Goal: Information Seeking & Learning: Learn about a topic

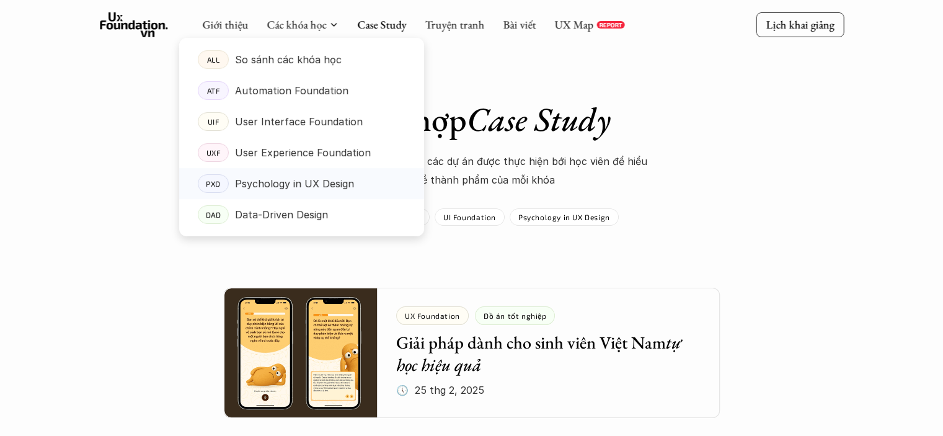
click at [290, 158] on p "User Experience Foundation" at bounding box center [303, 152] width 136 height 19
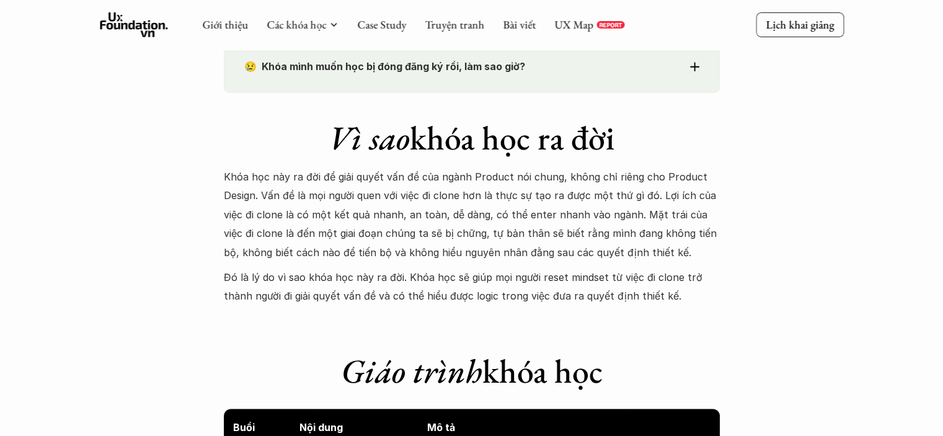
scroll to position [992, 0]
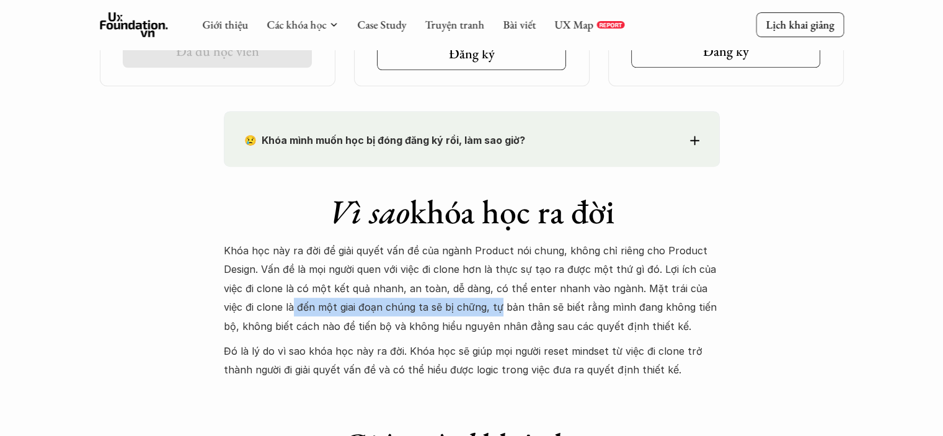
drag, startPoint x: 270, startPoint y: 308, endPoint x: 473, endPoint y: 299, distance: 202.4
click at [473, 299] on p "Khóa học này ra đời để giải quyết vấn đề của ngành Product nói chung, không chỉ…" at bounding box center [472, 288] width 496 height 94
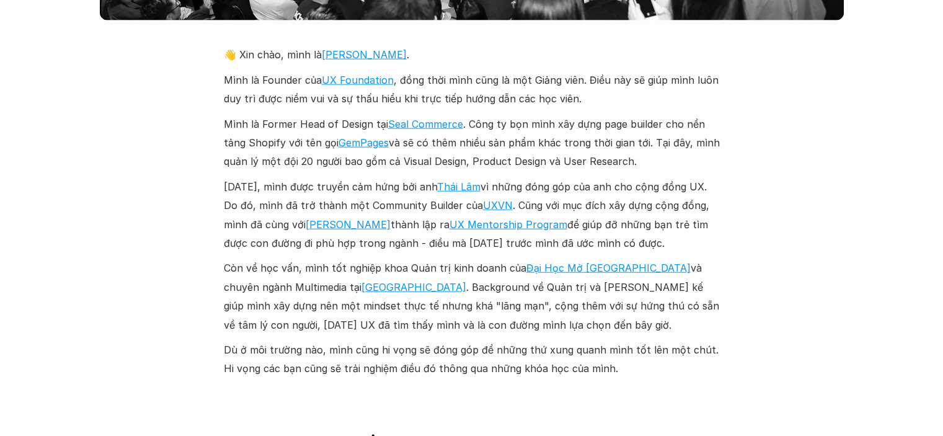
scroll to position [2939, 0]
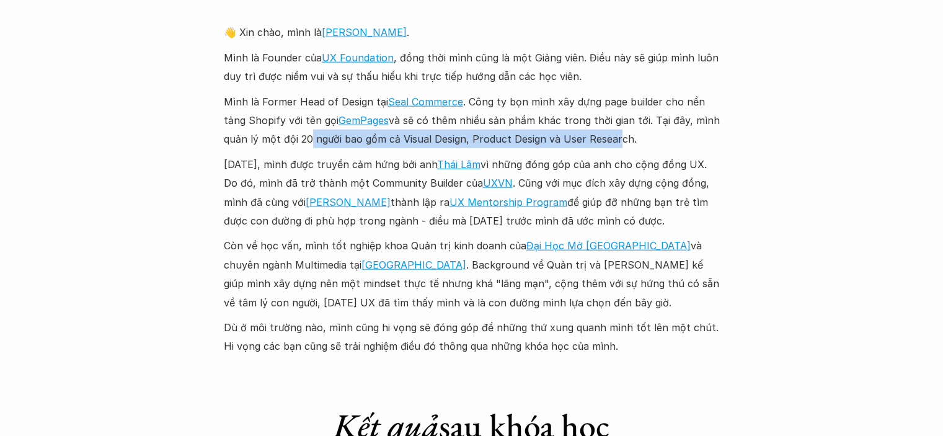
drag, startPoint x: 305, startPoint y: 121, endPoint x: 647, endPoint y: 122, distance: 341.7
click at [636, 122] on p "Mình là Former Head of Design tại Seal Commerce . Công ty bọn mình xây dựng pag…" at bounding box center [472, 120] width 496 height 56
drag, startPoint x: 647, startPoint y: 122, endPoint x: 669, endPoint y: 125, distance: 22.5
click at [647, 122] on p "Mình là Former Head of Design tại Seal Commerce . Công ty bọn mình xây dựng pag…" at bounding box center [472, 120] width 496 height 56
click at [669, 125] on p "Mình là Former Head of Design tại Seal Commerce . Công ty bọn mình xây dựng pag…" at bounding box center [472, 120] width 496 height 56
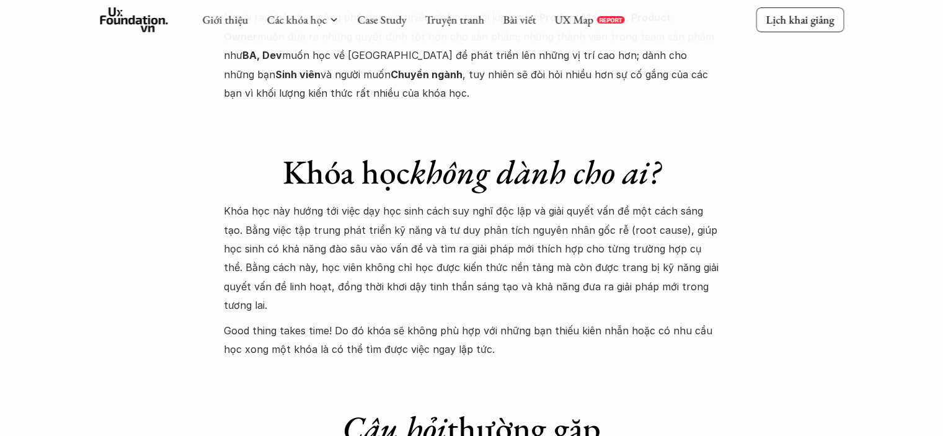
scroll to position [4862, 0]
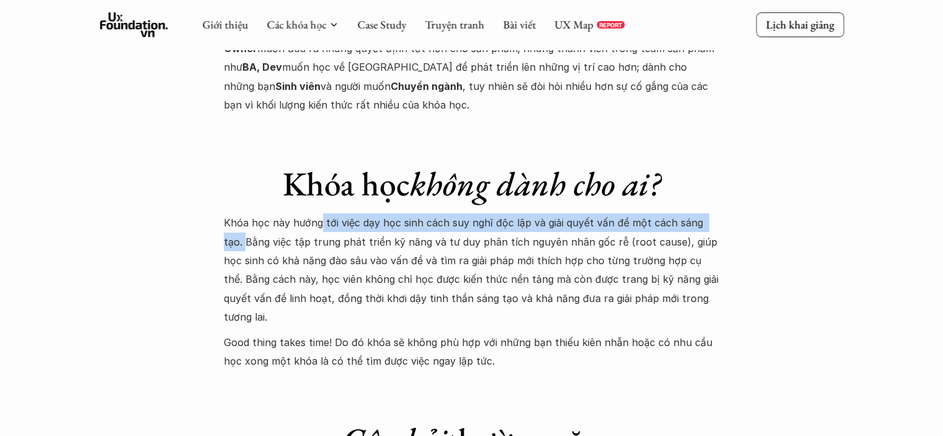
drag, startPoint x: 320, startPoint y: 189, endPoint x: 752, endPoint y: 190, distance: 432.2
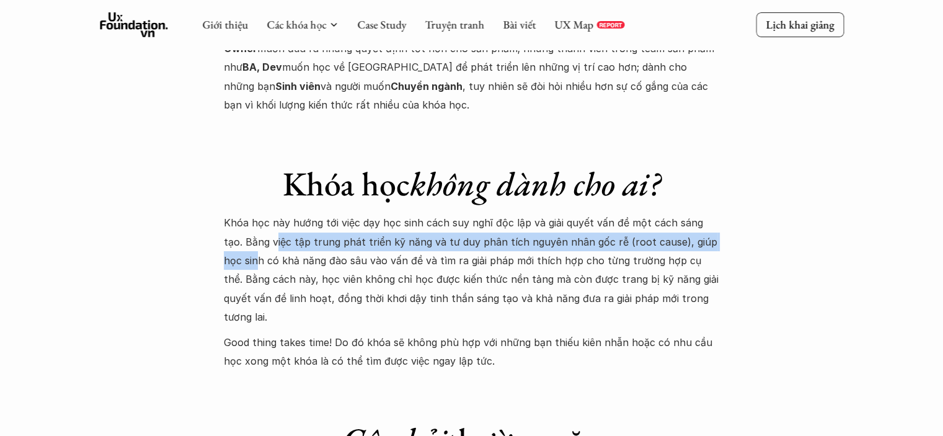
drag, startPoint x: 415, startPoint y: 208, endPoint x: 715, endPoint y: 213, distance: 300.2
click at [715, 213] on p "Khóa học này hướng tới việc dạy học sinh cách suy nghĩ độc lập và giải quyết vấ…" at bounding box center [472, 269] width 496 height 113
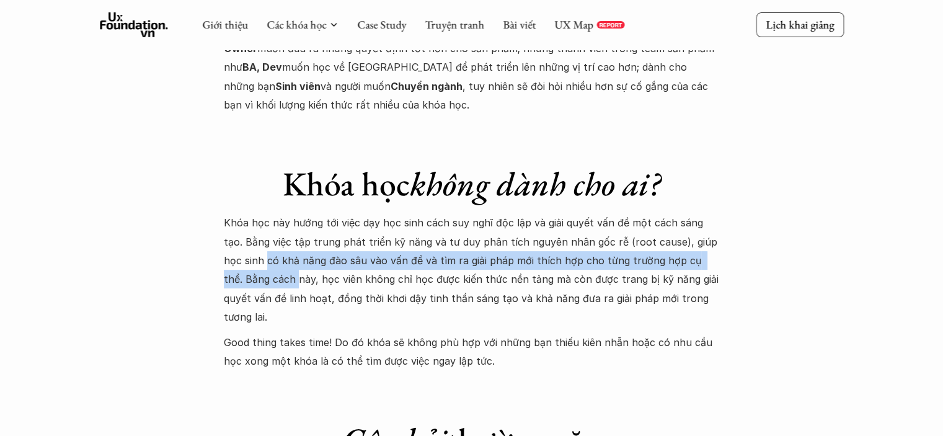
drag, startPoint x: 224, startPoint y: 227, endPoint x: 732, endPoint y: 228, distance: 507.3
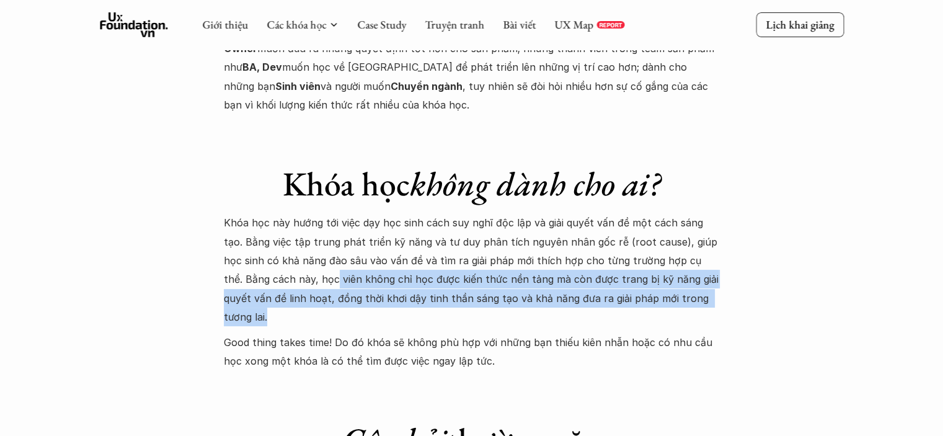
drag, startPoint x: 260, startPoint y: 244, endPoint x: 737, endPoint y: 252, distance: 476.9
click at [714, 267] on p "Khóa học này hướng tới việc dạy học sinh cách suy nghĩ độc lập và giải quyết vấ…" at bounding box center [472, 269] width 496 height 113
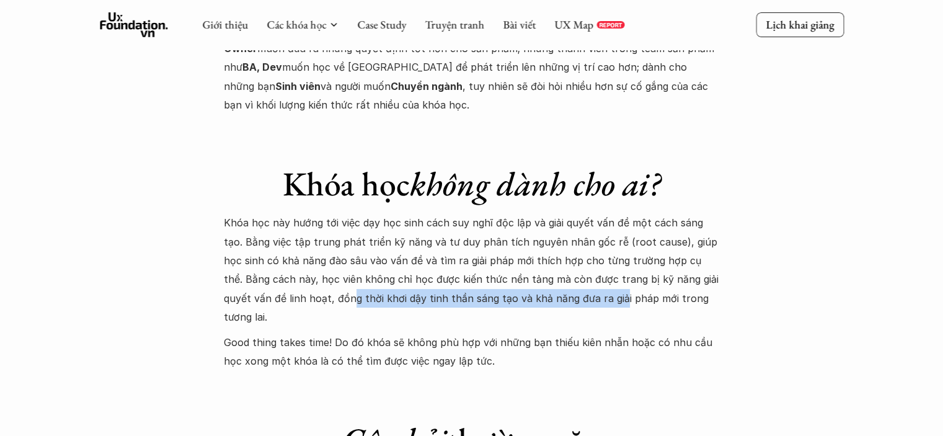
drag, startPoint x: 267, startPoint y: 260, endPoint x: 473, endPoint y: 275, distance: 206.4
click at [531, 265] on p "Khóa học này hướng tới việc dạy học sinh cách suy nghĩ độc lập và giải quyết vấ…" at bounding box center [472, 269] width 496 height 113
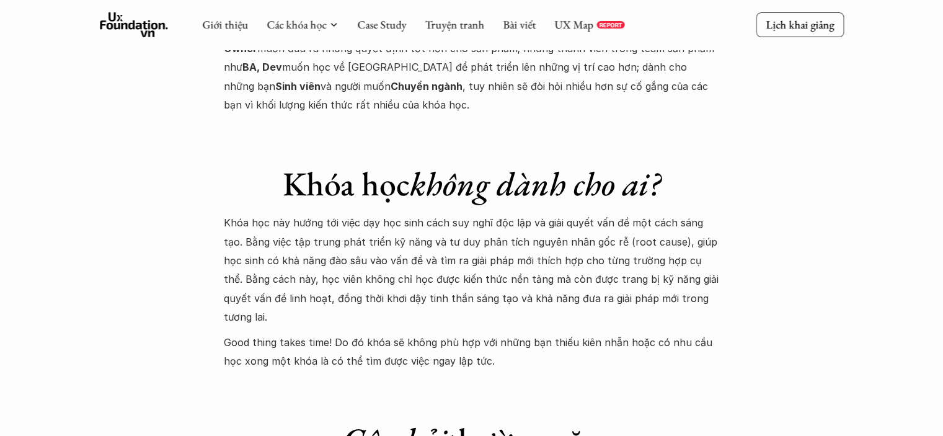
click at [357, 333] on p "Good thing takes time! Do đó khóa sẽ không phù hợp với những bạn thiếu kiên nhẫ…" at bounding box center [472, 352] width 496 height 38
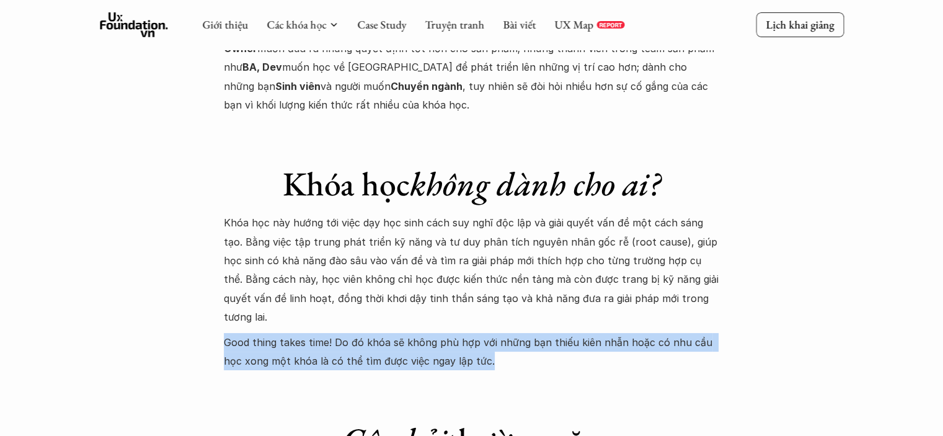
drag, startPoint x: 239, startPoint y: 283, endPoint x: 507, endPoint y: 303, distance: 269.2
click at [572, 333] on p "Good thing takes time! Do đó khóa sẽ không phù hợp với những bạn thiếu kiên nhẫ…" at bounding box center [472, 352] width 496 height 38
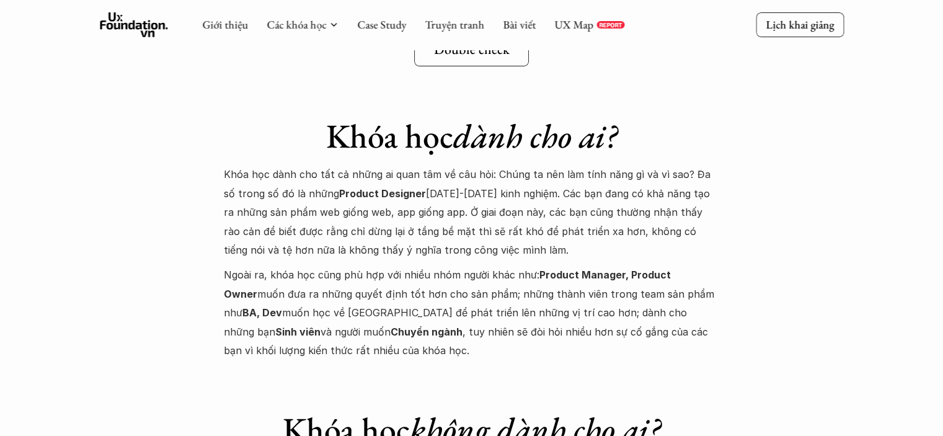
scroll to position [4614, 0]
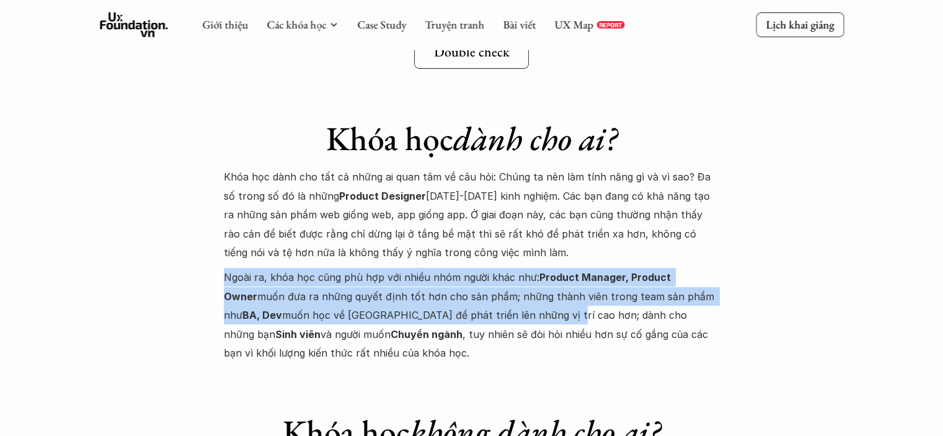
drag, startPoint x: 219, startPoint y: 242, endPoint x: 564, endPoint y: 267, distance: 346.2
click at [571, 268] on p "Ngoài ra, khóa học cũng phù hợp với nhiều nhóm người khác như: Product Manager,…" at bounding box center [472, 315] width 496 height 94
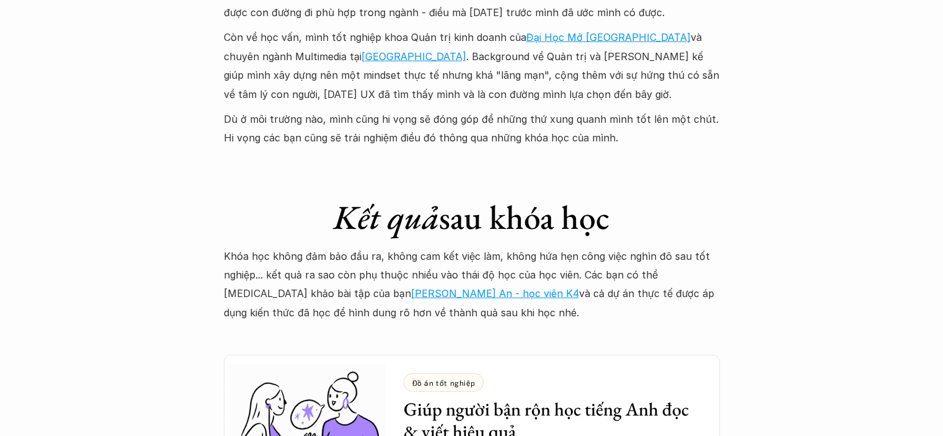
scroll to position [3292, 0]
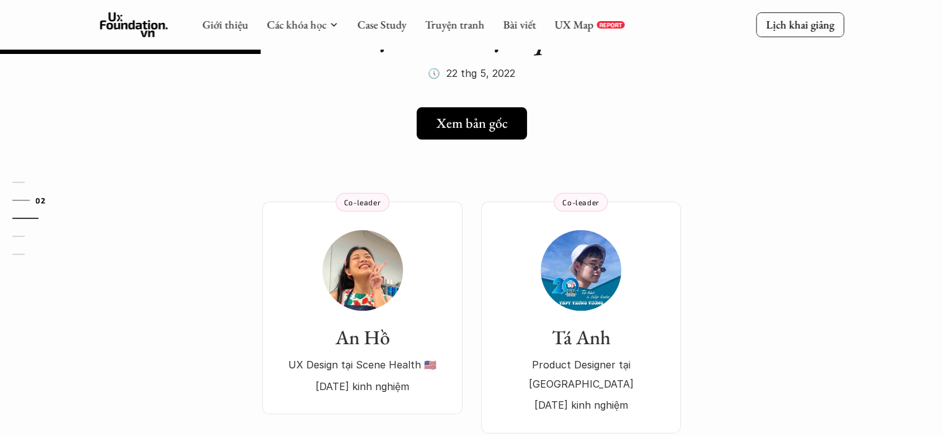
scroll to position [124, 0]
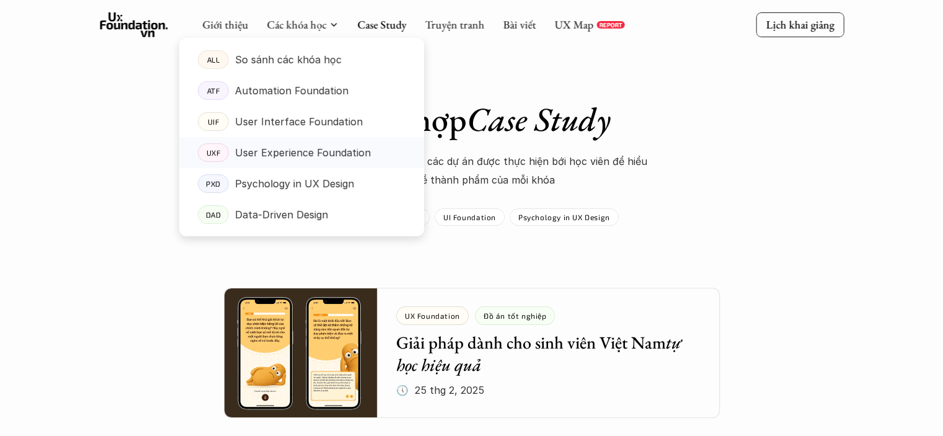
click at [301, 182] on p "Psychology in UX Design" at bounding box center [294, 183] width 119 height 19
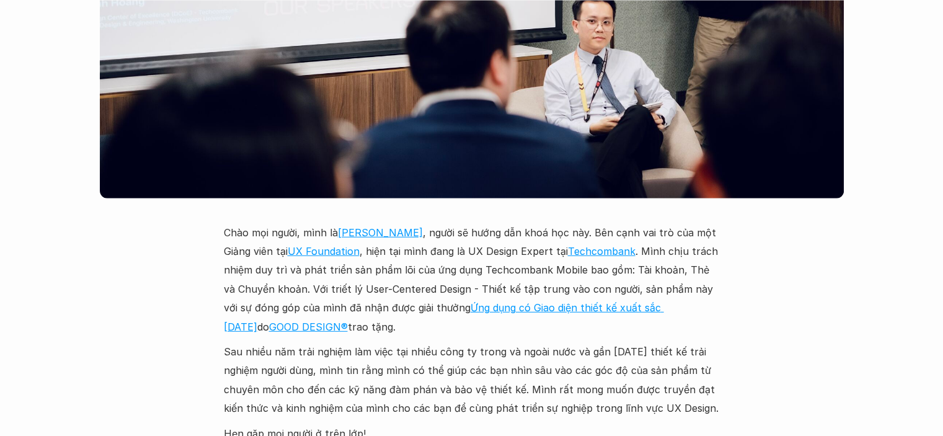
scroll to position [3399, 0]
